Goal: Communication & Community: Answer question/provide support

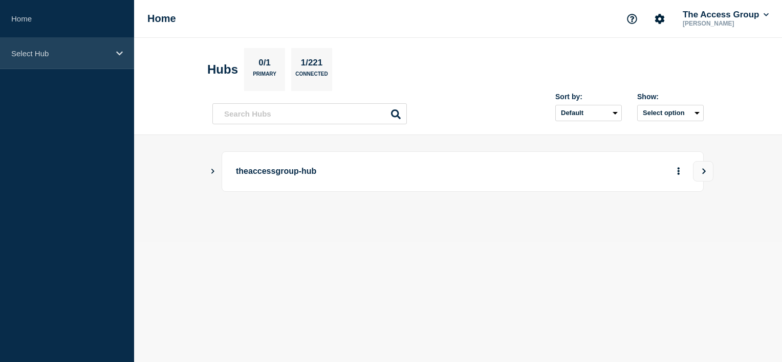
click at [96, 46] on div "Select Hub" at bounding box center [67, 53] width 134 height 31
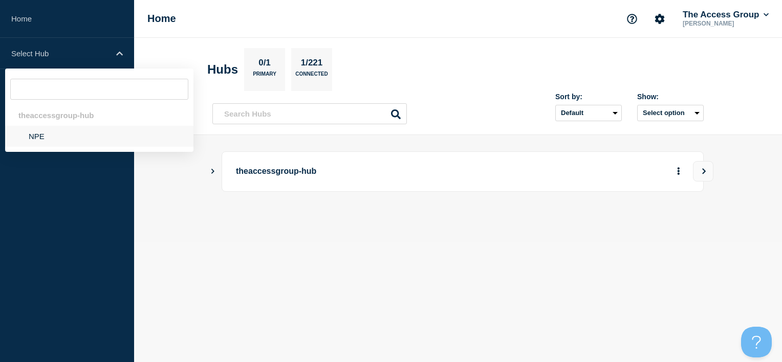
click at [86, 140] on li "NPE" at bounding box center [99, 136] width 188 height 21
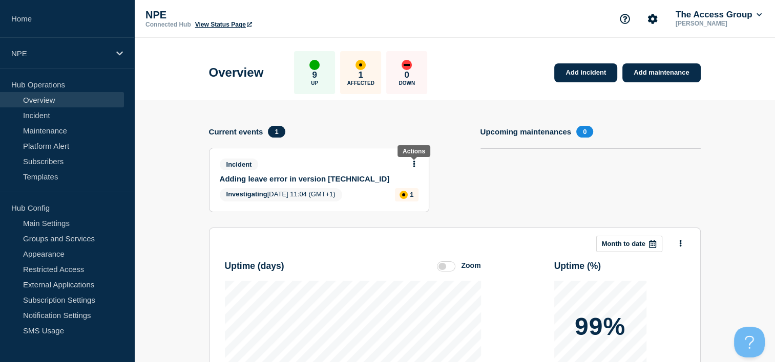
click at [413, 164] on icon at bounding box center [414, 164] width 3 height 7
click at [416, 202] on link "Update incident" at bounding box center [414, 202] width 50 height 8
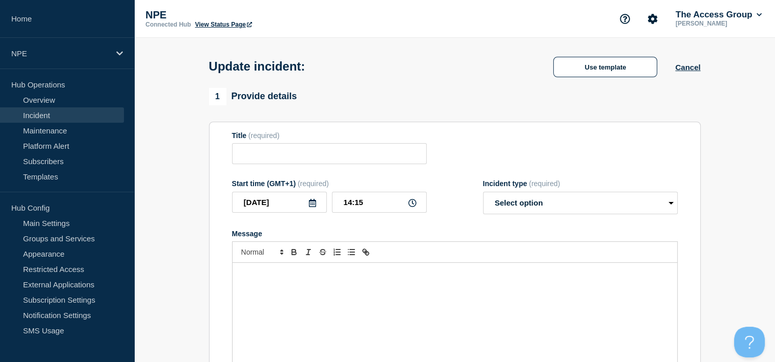
type input "Adding leave error in version [TECHNICAL_ID]"
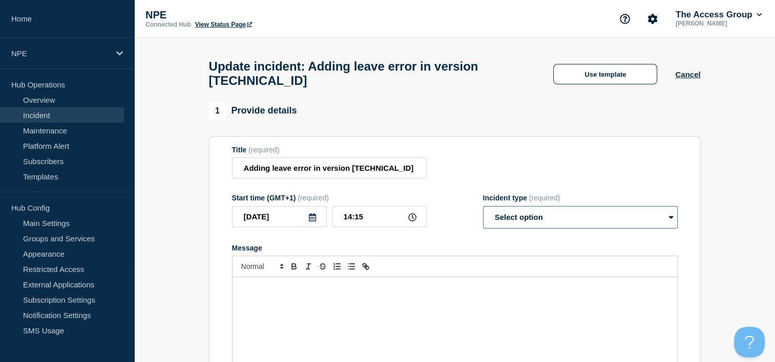
click at [562, 224] on select "Select option Investigating Identified Monitoring Resolved" at bounding box center [580, 217] width 195 height 23
select select "monitoring"
click at [483, 212] on select "Select option Investigating Identified Monitoring Resolved" at bounding box center [580, 217] width 195 height 23
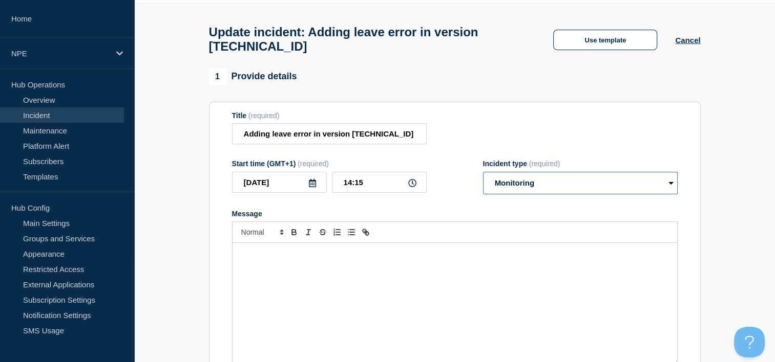
scroll to position [102, 0]
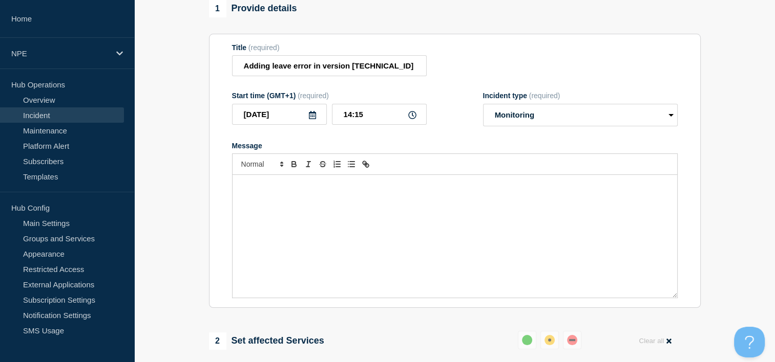
click at [325, 207] on div "Message" at bounding box center [454, 236] width 444 height 123
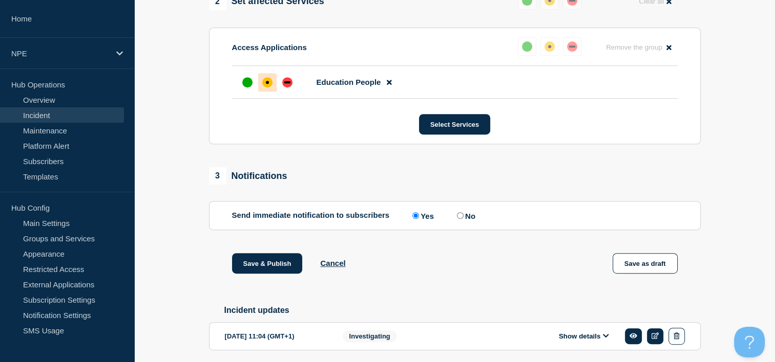
scroll to position [487, 0]
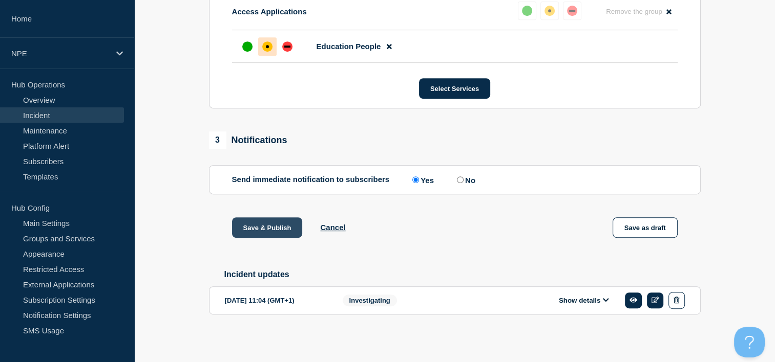
click at [269, 225] on button "Save & Publish" at bounding box center [267, 228] width 71 height 20
